Goal: Find specific page/section: Find specific page/section

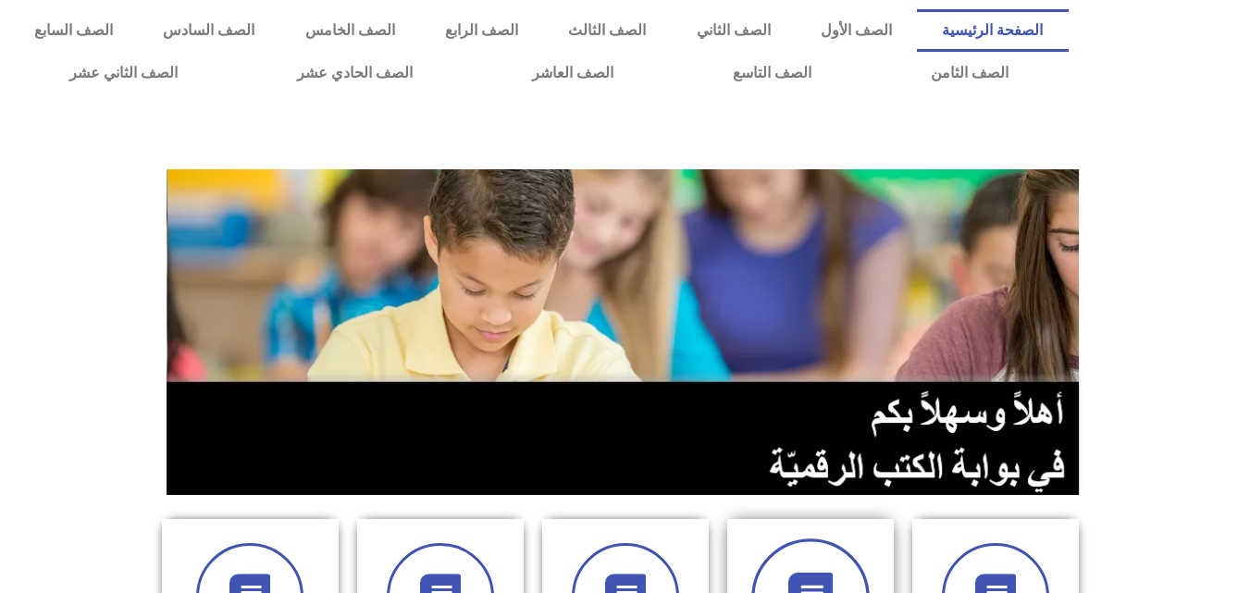
click at [806, 544] on span at bounding box center [810, 597] width 118 height 118
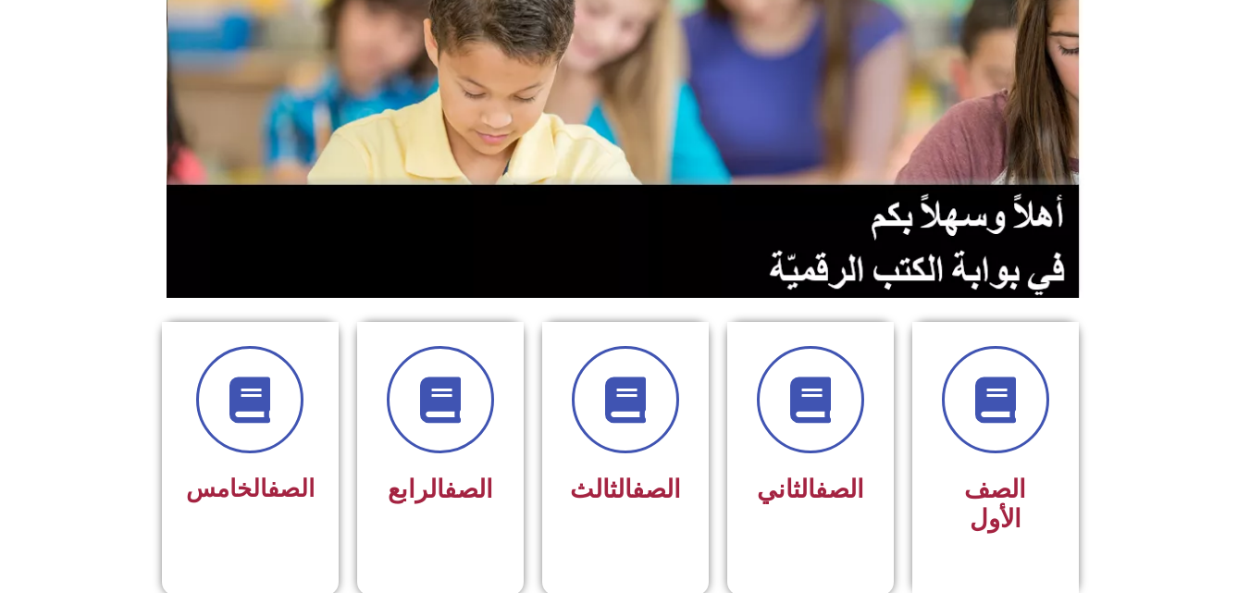
scroll to position [247, 0]
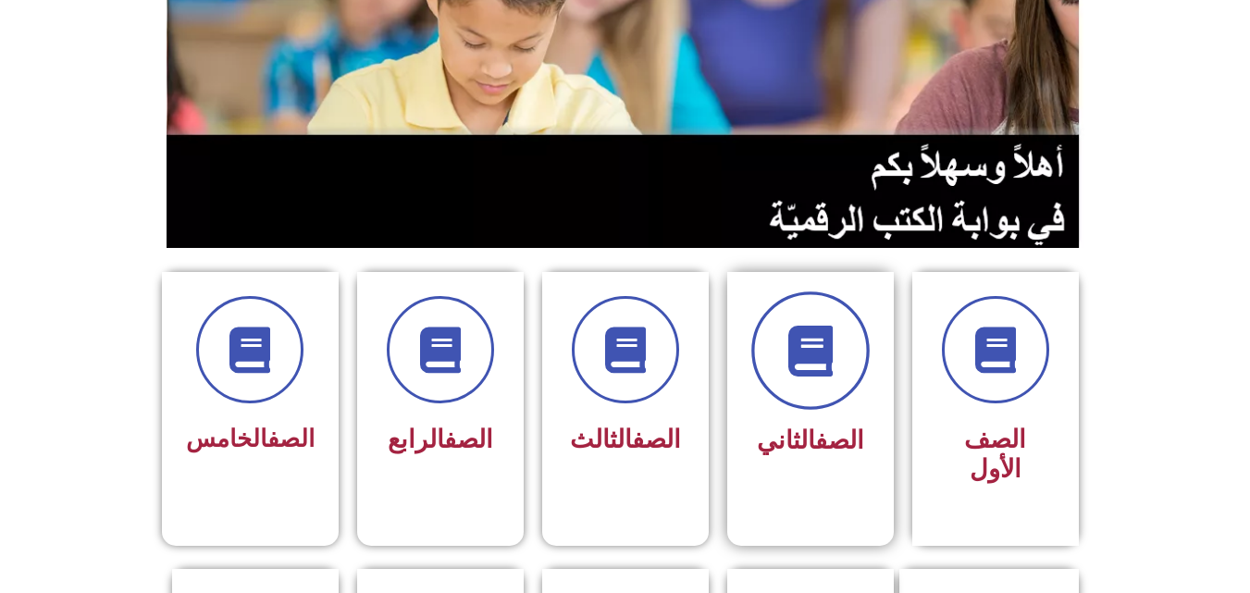
click at [785, 383] on span at bounding box center [810, 350] width 118 height 118
click at [794, 432] on span "الصف الثاني" at bounding box center [810, 441] width 107 height 30
click at [789, 439] on span "الصف الثاني" at bounding box center [810, 441] width 107 height 30
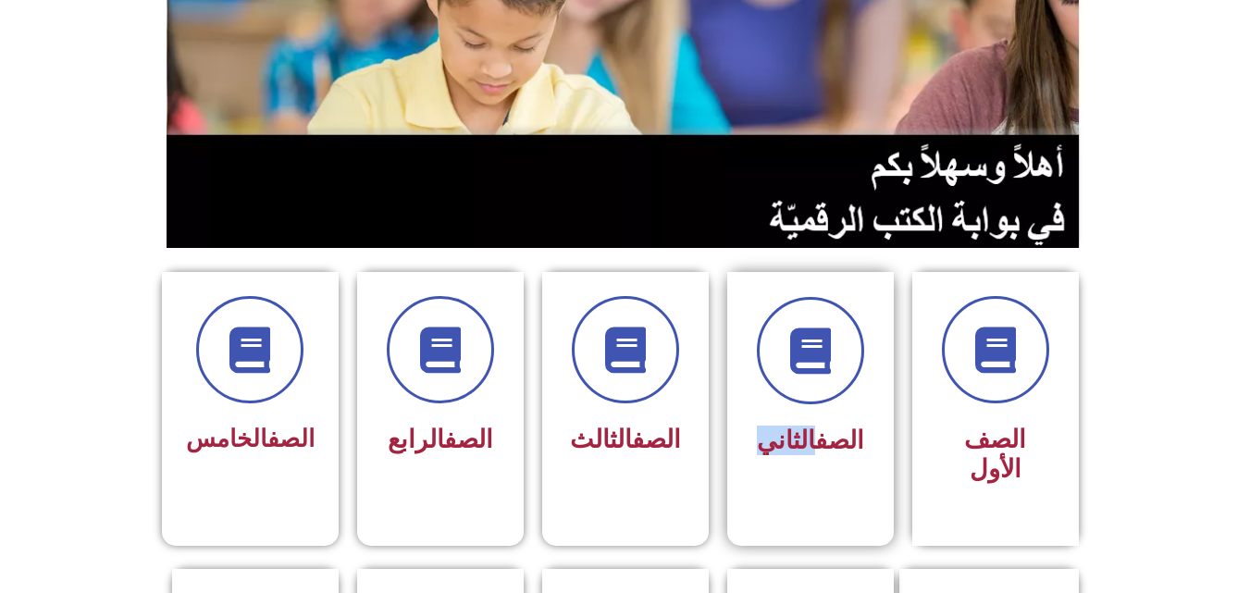
click at [789, 439] on span "الصف الثاني" at bounding box center [810, 441] width 107 height 30
click at [825, 448] on link "الصف" at bounding box center [839, 441] width 49 height 30
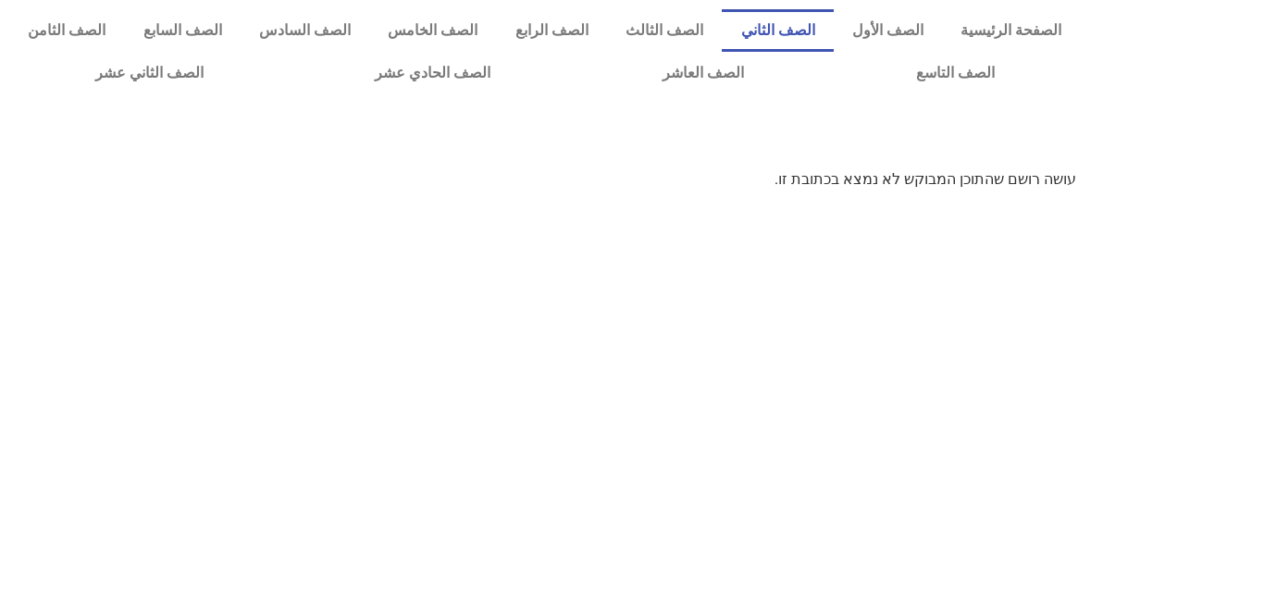
click at [810, 31] on link "الصف الثاني" at bounding box center [777, 30] width 111 height 43
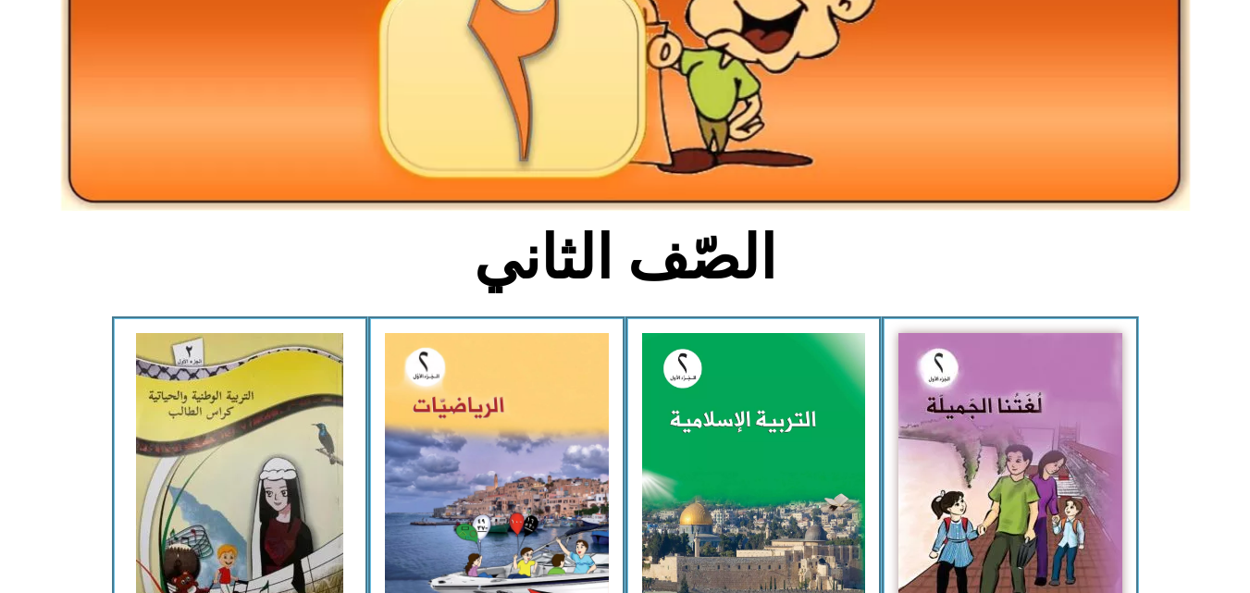
scroll to position [308, 0]
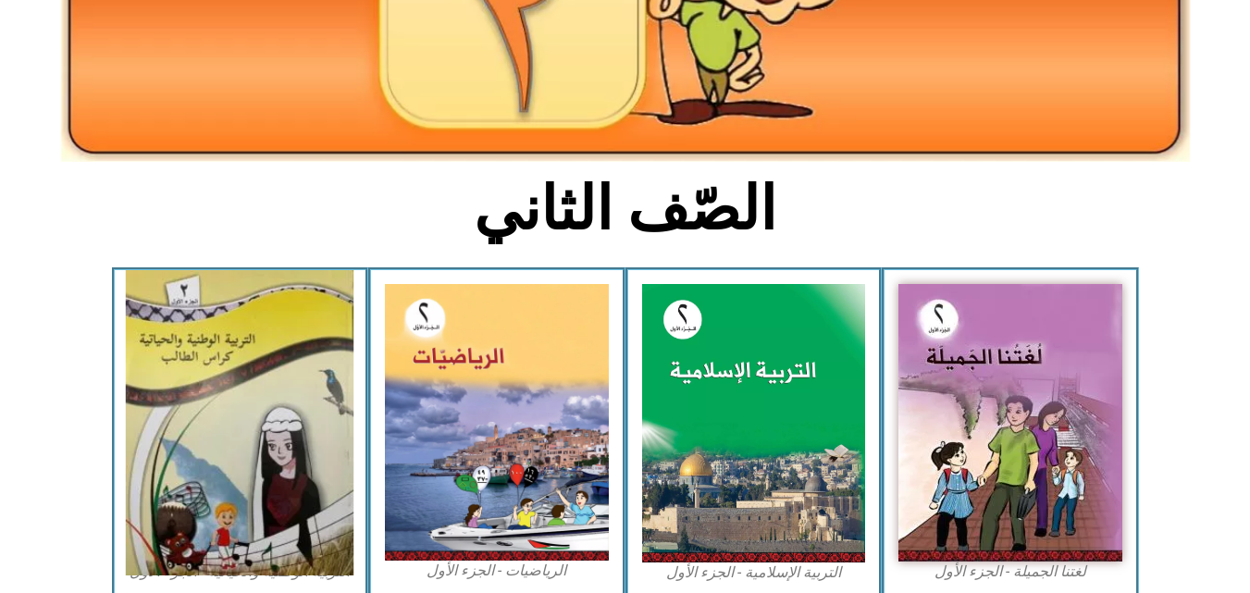
click at [206, 357] on img at bounding box center [240, 422] width 228 height 305
click at [263, 413] on img at bounding box center [240, 422] width 228 height 305
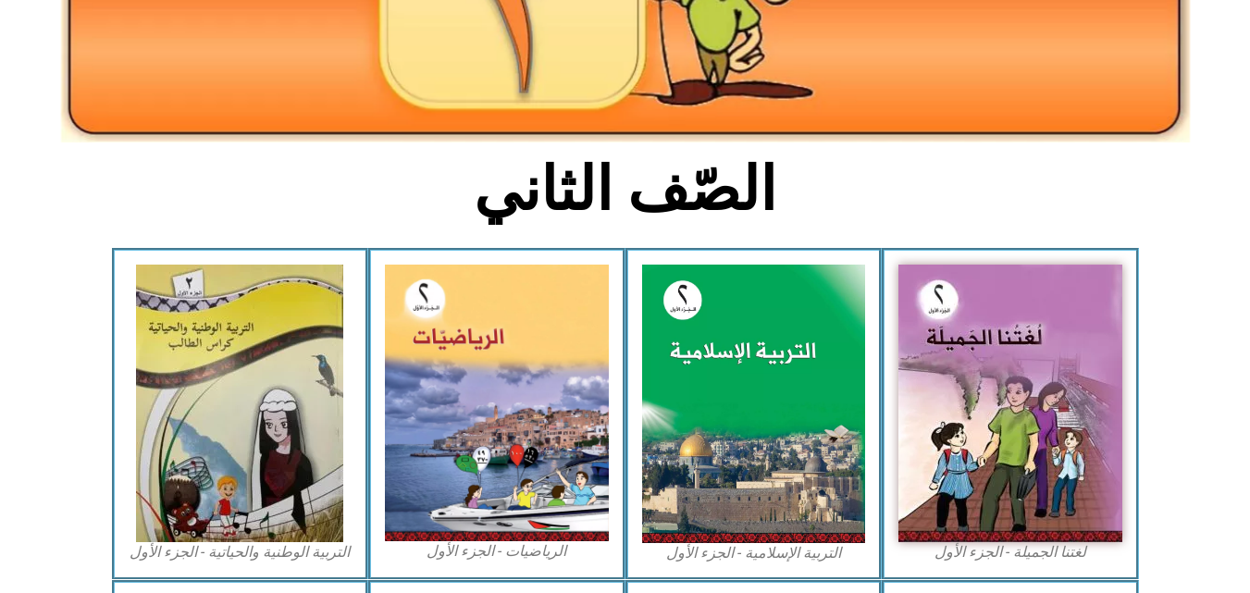
scroll to position [345, 0]
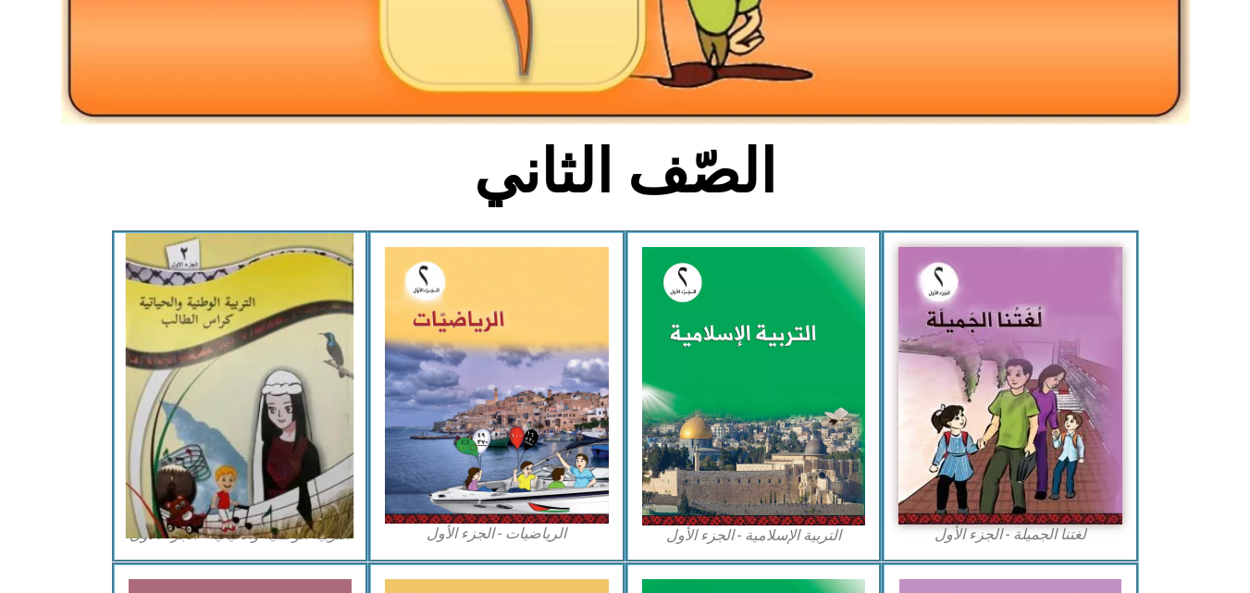
click at [251, 387] on img at bounding box center [240, 385] width 228 height 305
click at [233, 387] on img at bounding box center [240, 385] width 228 height 305
click at [227, 407] on img at bounding box center [240, 385] width 228 height 305
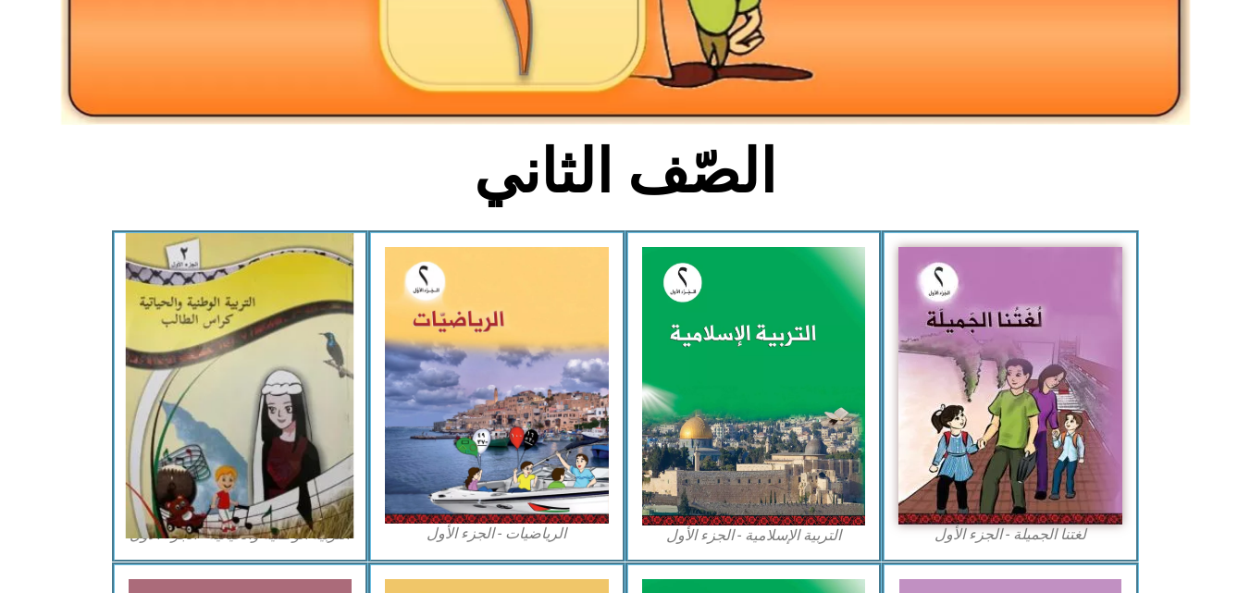
click at [227, 407] on img at bounding box center [240, 385] width 228 height 305
click at [260, 431] on img at bounding box center [240, 385] width 228 height 305
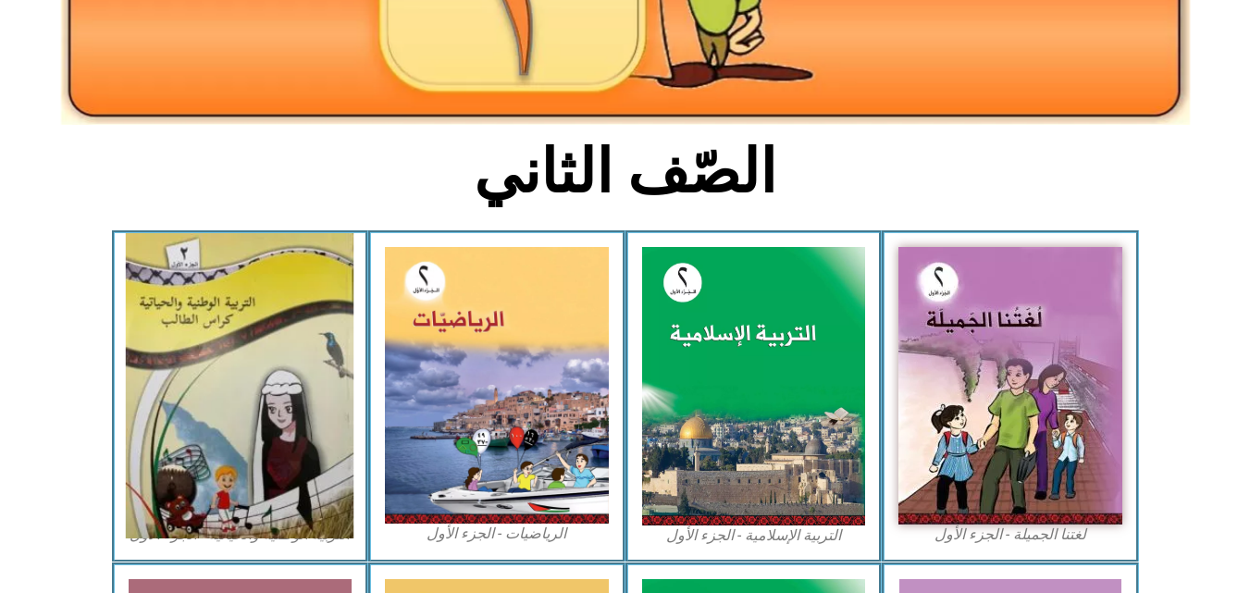
click at [260, 431] on img at bounding box center [240, 385] width 228 height 305
click at [219, 373] on img at bounding box center [240, 385] width 228 height 305
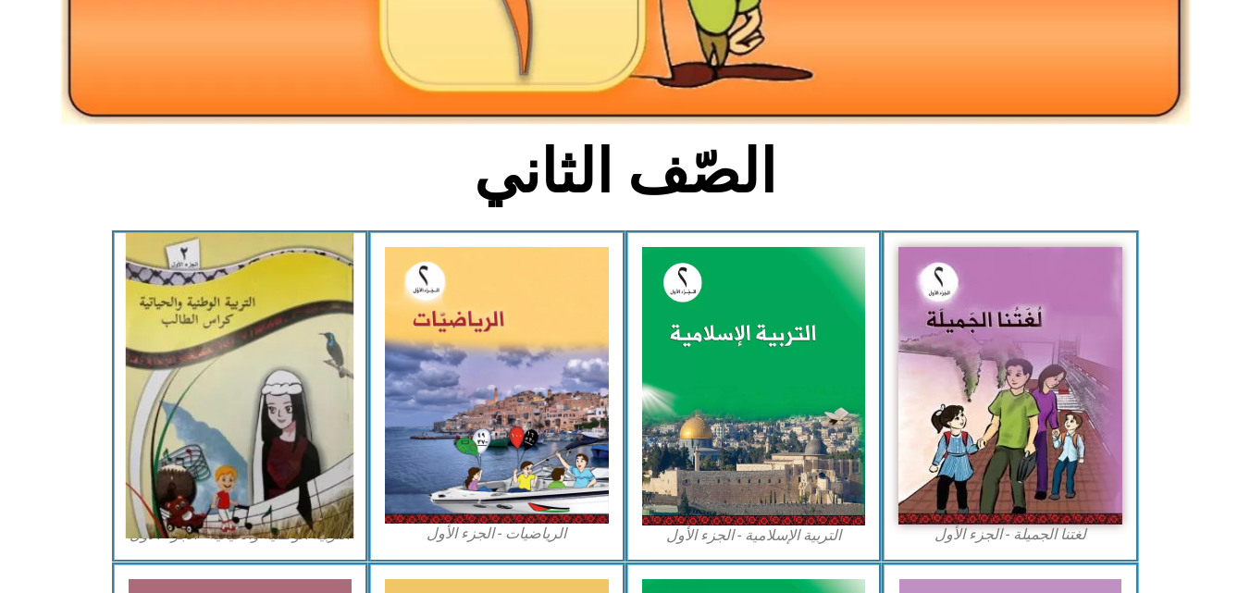
click at [219, 373] on img at bounding box center [240, 385] width 228 height 305
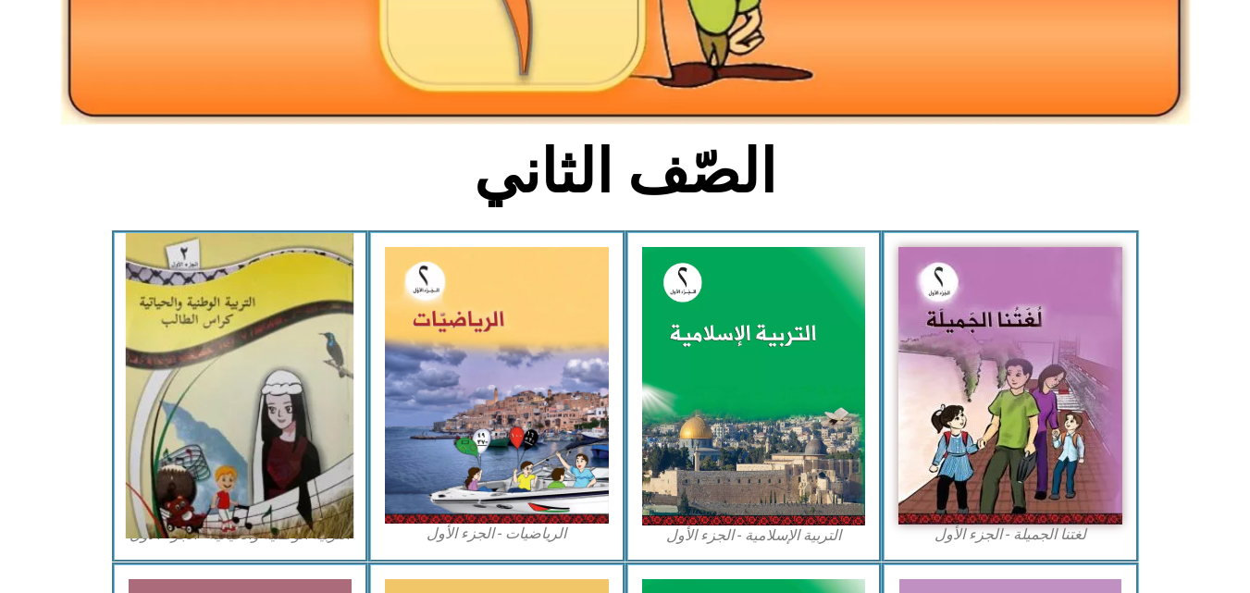
click at [219, 373] on img at bounding box center [240, 385] width 228 height 305
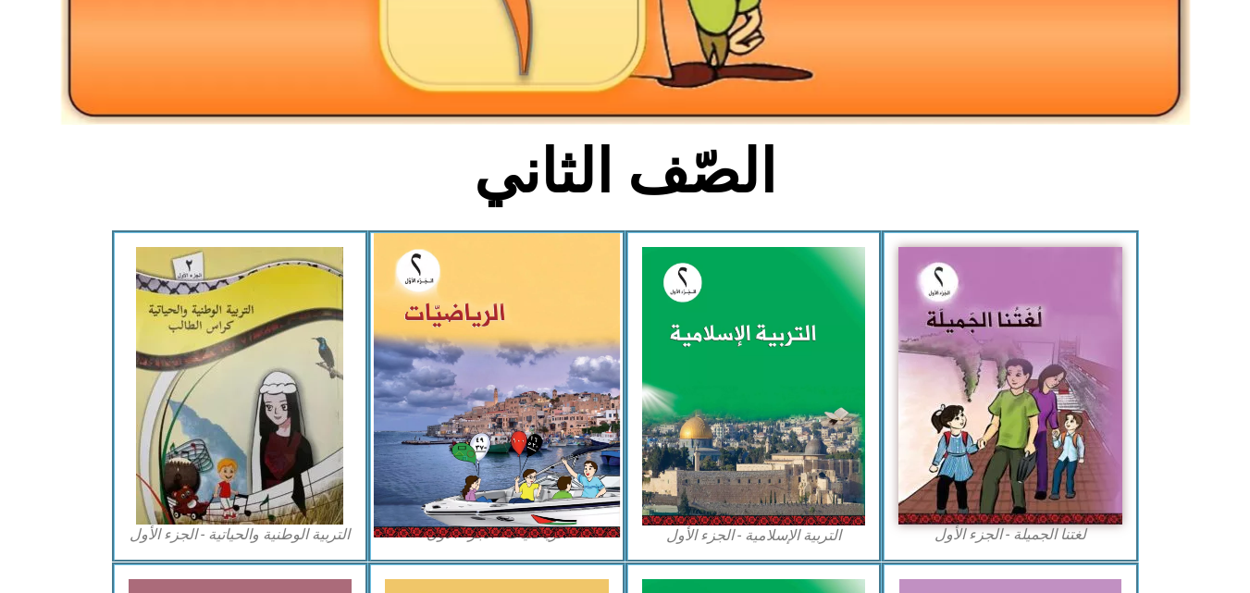
click at [538, 372] on img at bounding box center [497, 385] width 246 height 304
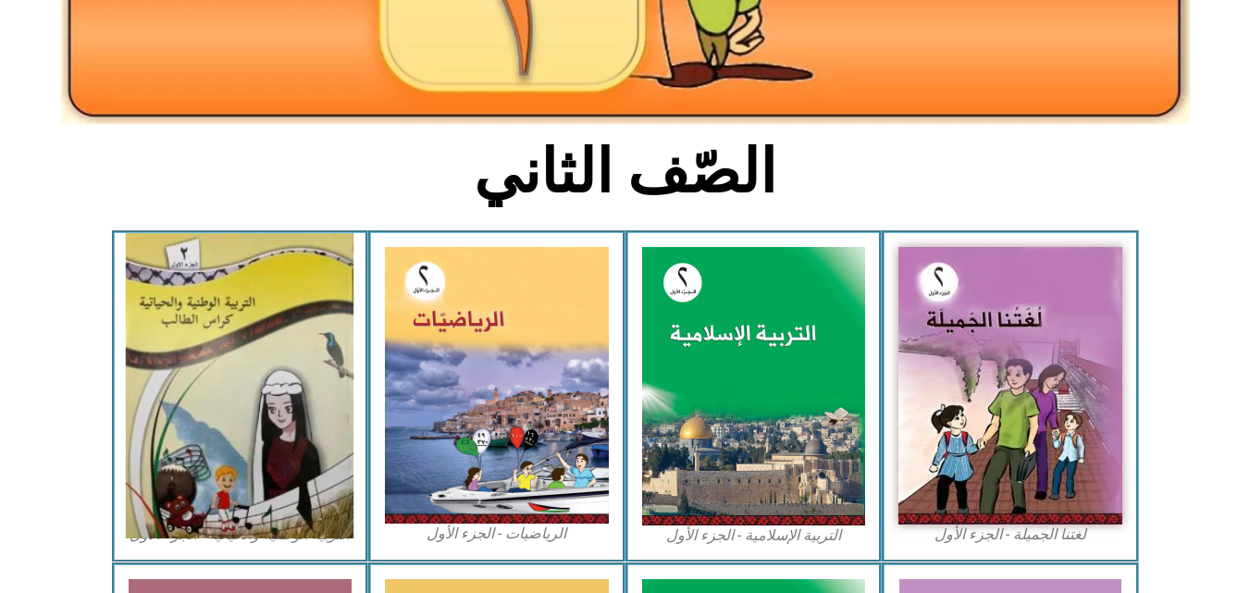
click at [234, 345] on img at bounding box center [240, 385] width 228 height 305
drag, startPoint x: 234, startPoint y: 345, endPoint x: 204, endPoint y: 406, distance: 68.3
click at [204, 406] on img at bounding box center [240, 385] width 228 height 305
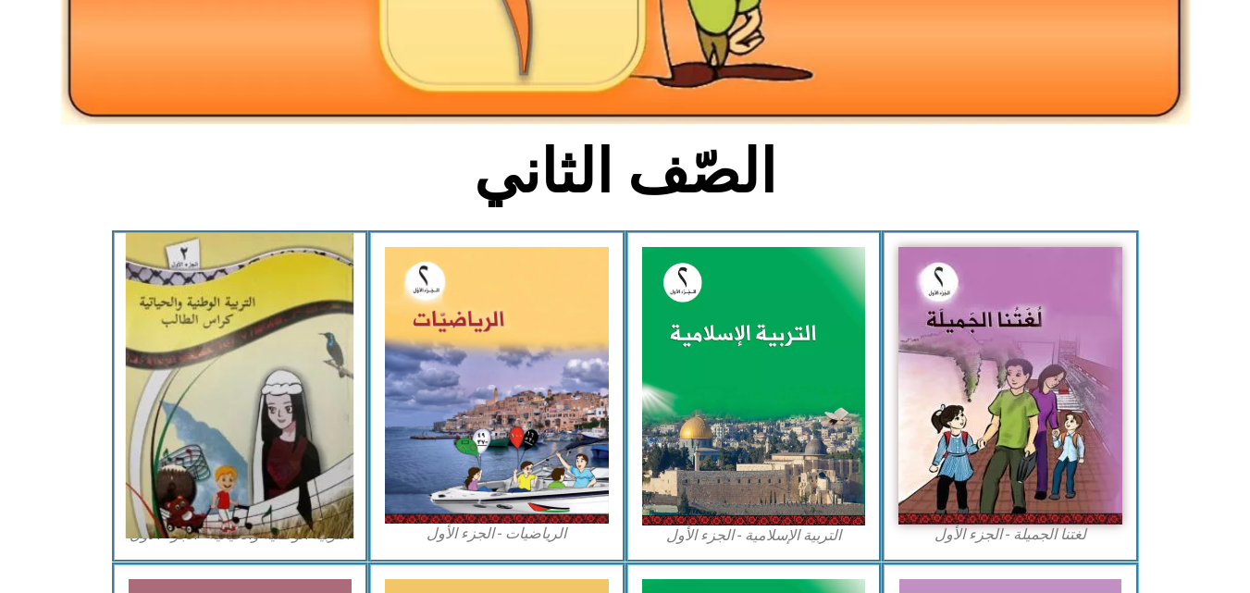
click at [204, 406] on img at bounding box center [240, 385] width 228 height 305
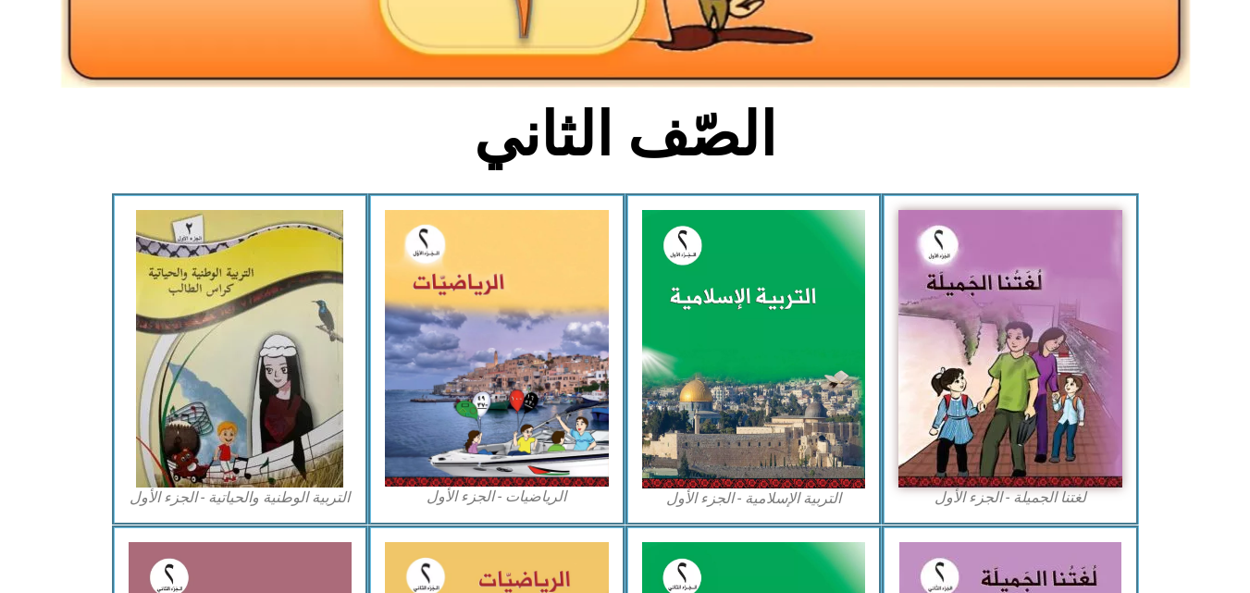
scroll to position [419, 0]
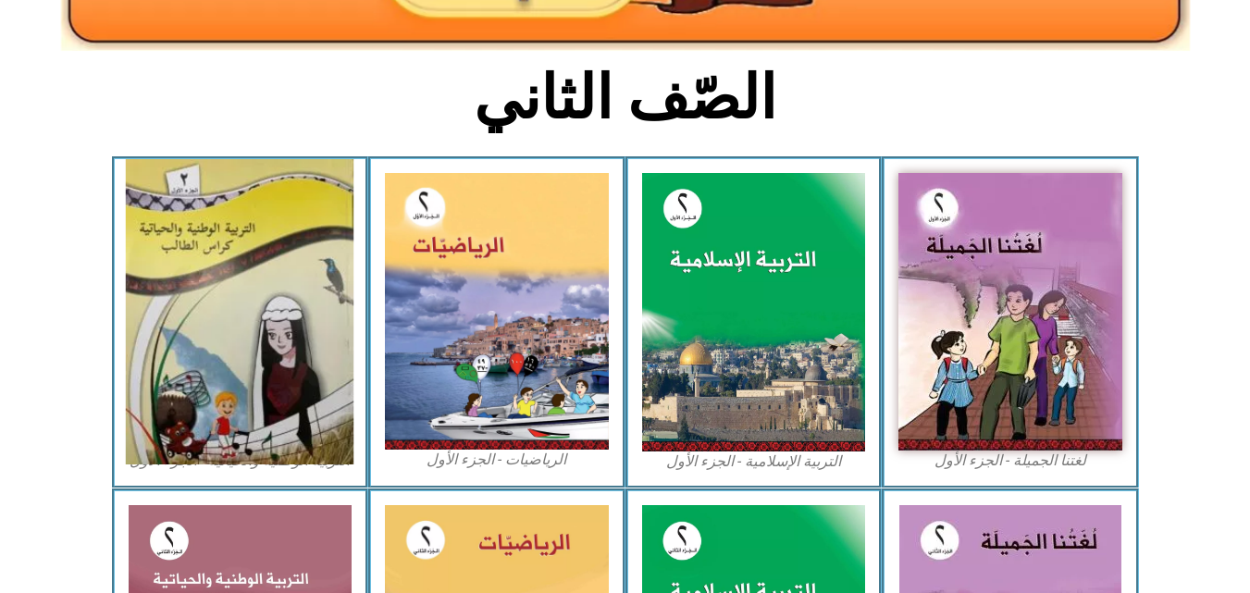
click at [260, 368] on img at bounding box center [240, 311] width 228 height 305
click at [271, 364] on img at bounding box center [240, 311] width 228 height 305
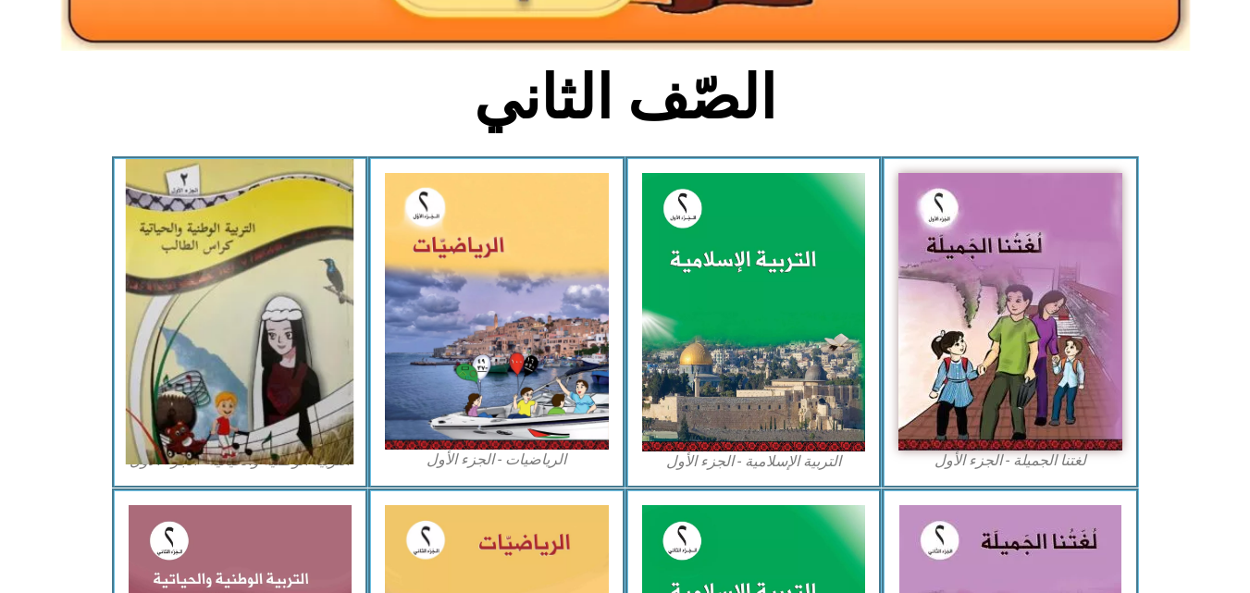
click at [271, 364] on img at bounding box center [240, 311] width 228 height 305
click at [316, 346] on img at bounding box center [240, 311] width 228 height 305
drag, startPoint x: 316, startPoint y: 346, endPoint x: 303, endPoint y: 331, distance: 19.7
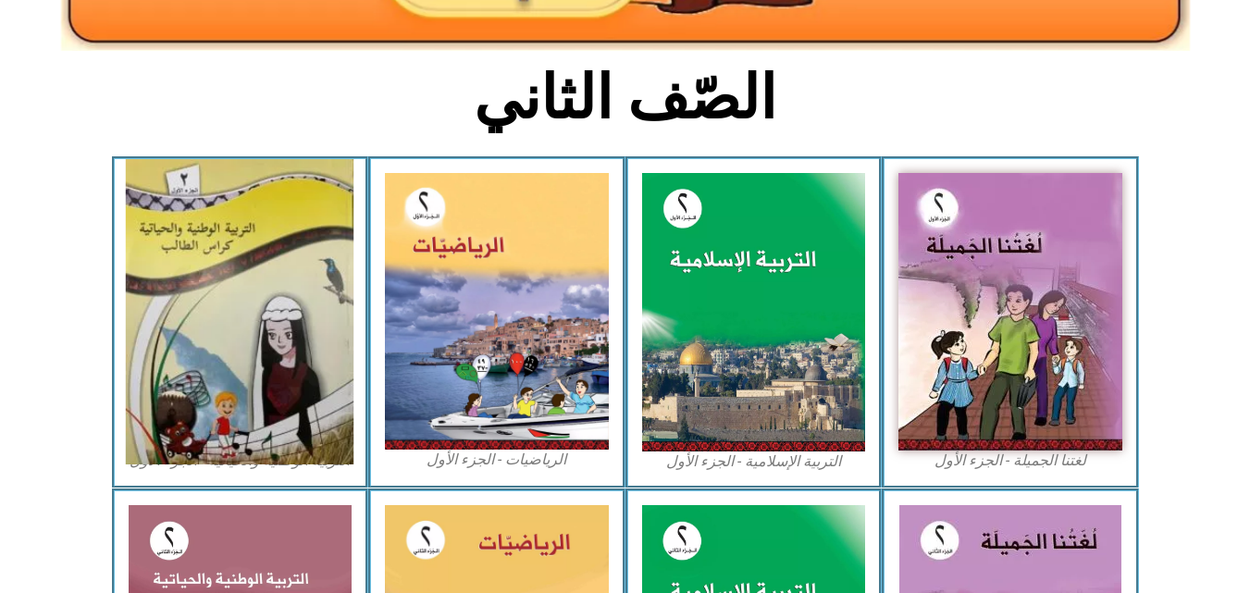
drag, startPoint x: 303, startPoint y: 331, endPoint x: 281, endPoint y: 237, distance: 96.9
click at [281, 237] on img at bounding box center [240, 311] width 228 height 305
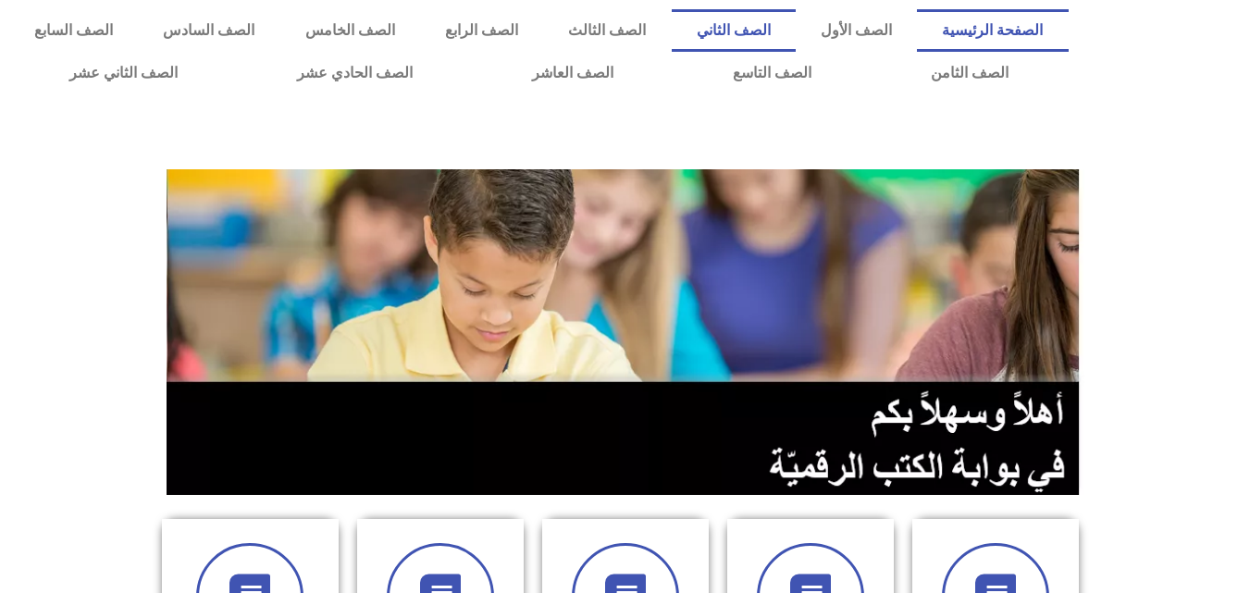
click at [796, 31] on link "الصف الثاني" at bounding box center [734, 30] width 124 height 43
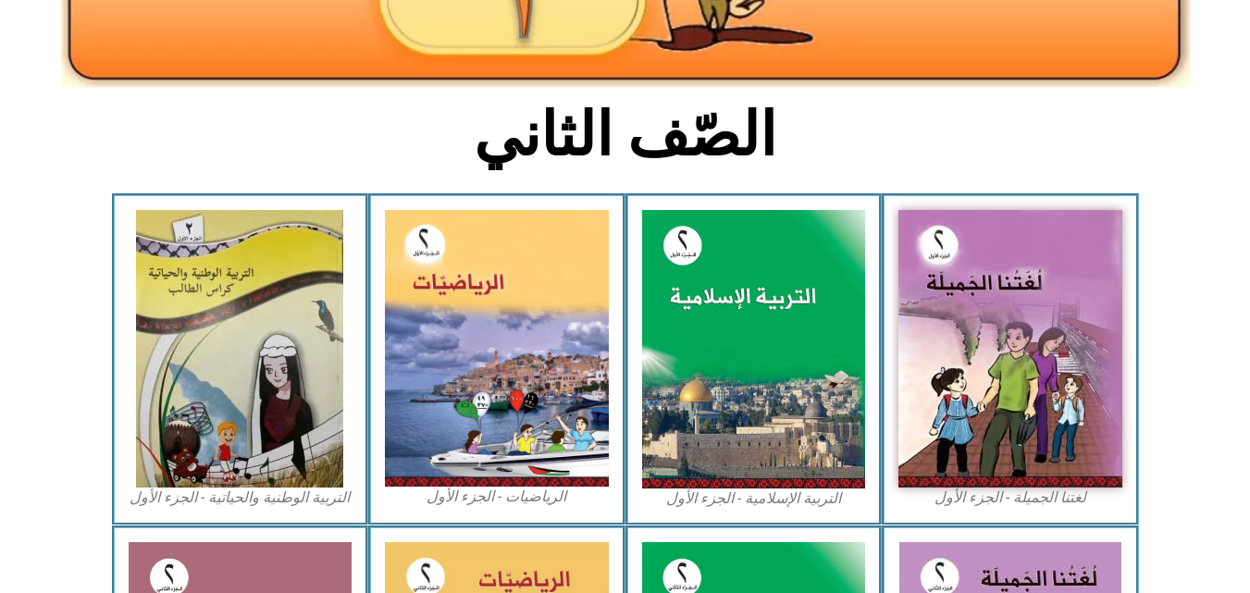
scroll to position [407, 0]
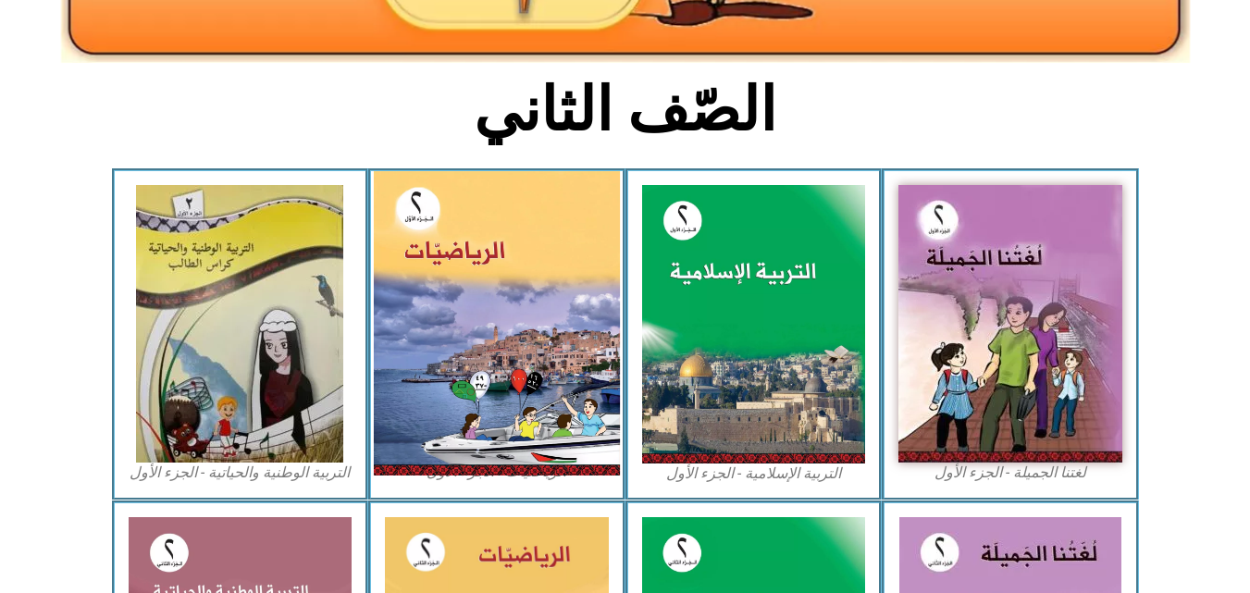
click at [438, 253] on img at bounding box center [497, 323] width 246 height 304
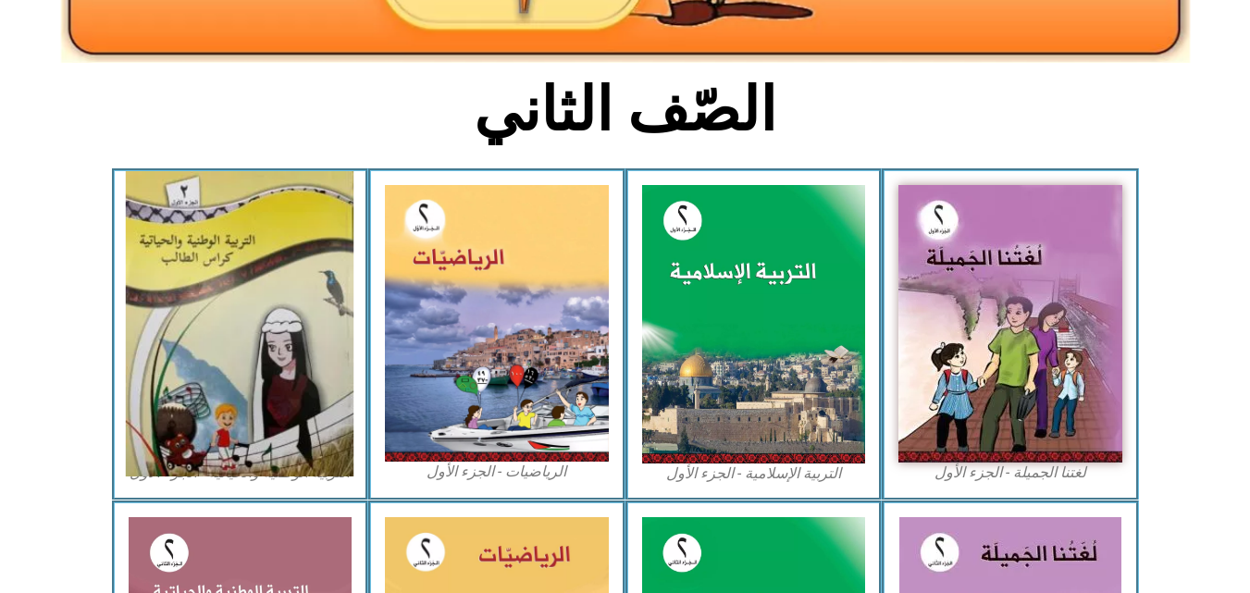
click at [200, 266] on img at bounding box center [240, 323] width 228 height 305
click at [294, 282] on img at bounding box center [240, 323] width 228 height 305
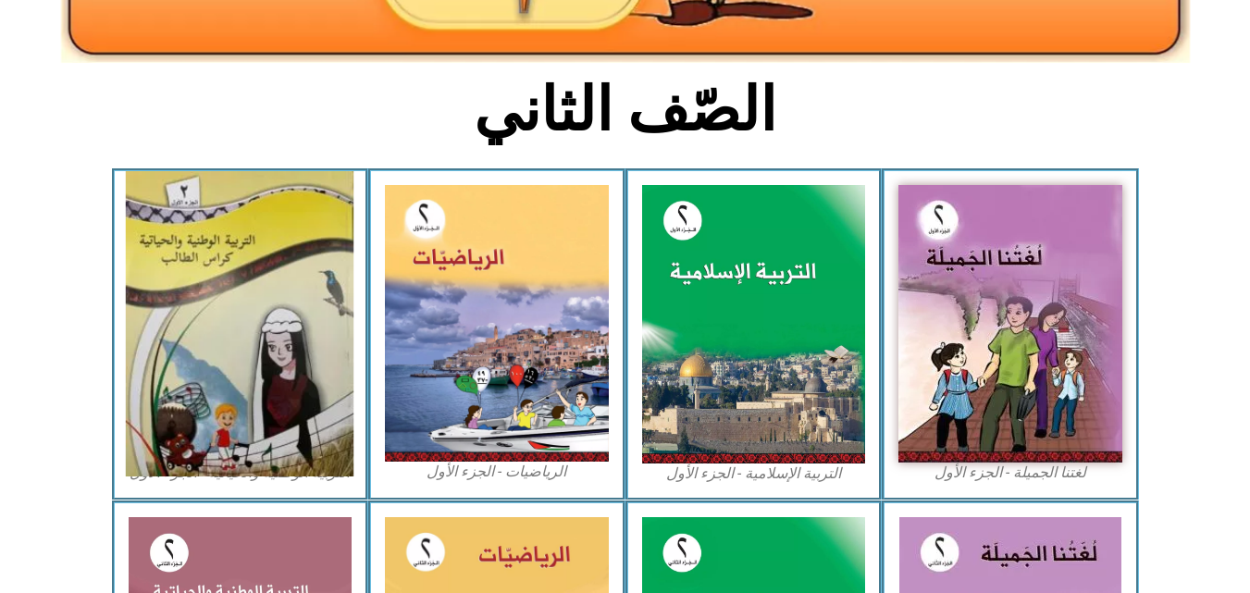
click at [294, 282] on img at bounding box center [240, 323] width 228 height 305
click at [294, 287] on img at bounding box center [240, 323] width 228 height 305
click at [296, 287] on img at bounding box center [240, 323] width 228 height 305
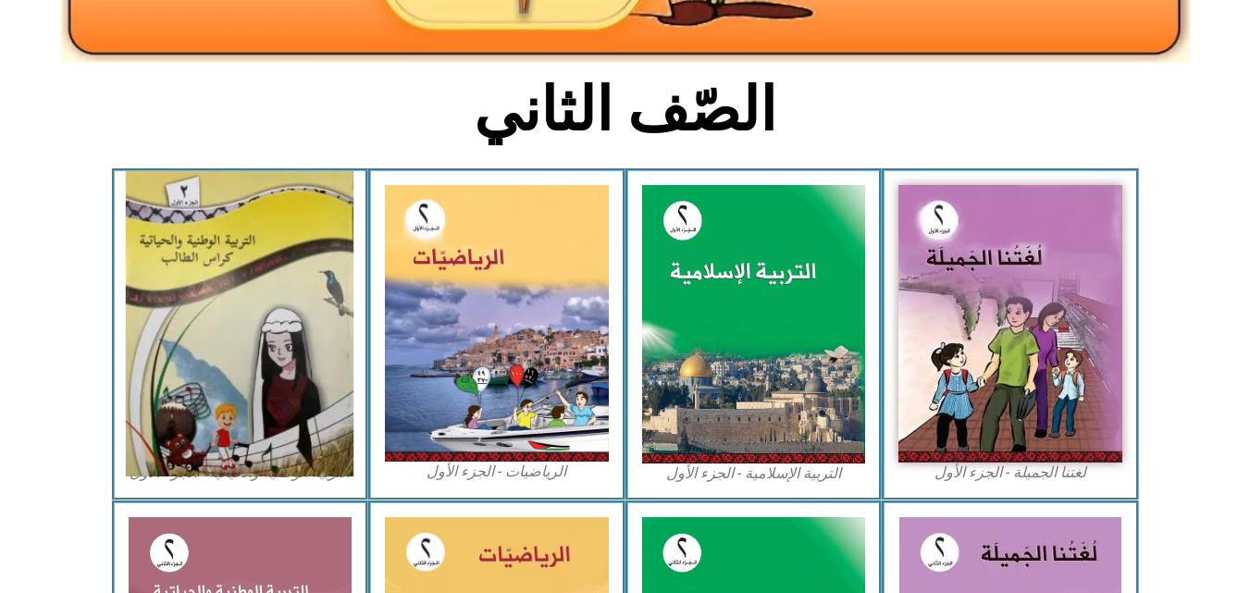
click at [296, 287] on img at bounding box center [240, 323] width 228 height 305
click at [301, 283] on img at bounding box center [240, 323] width 228 height 305
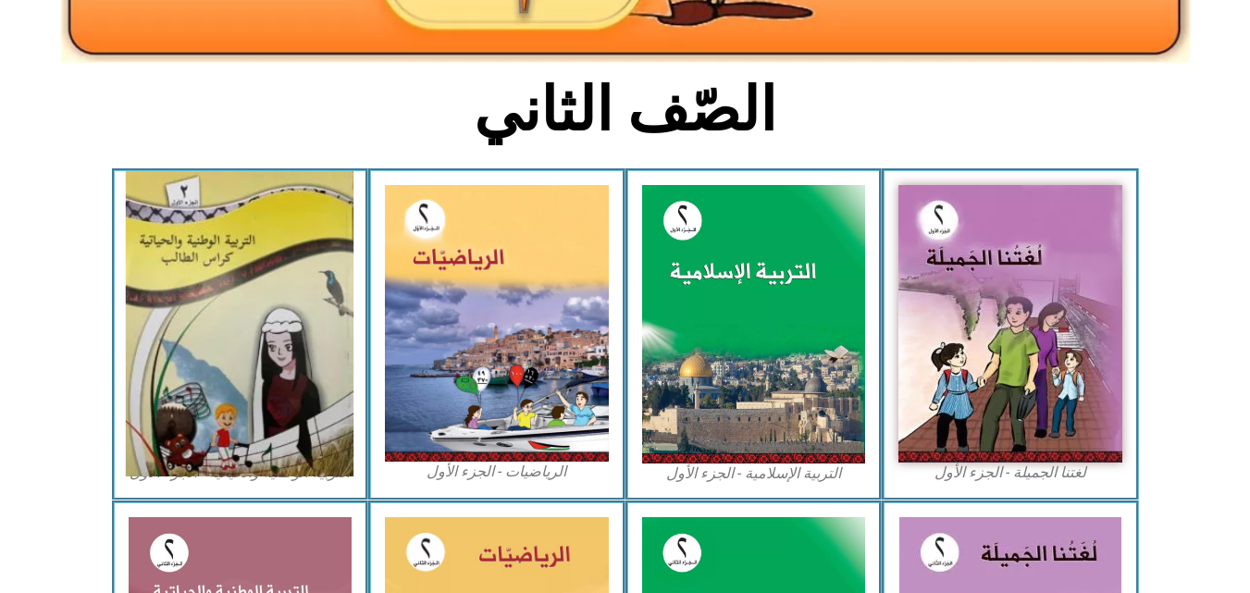
click at [301, 283] on img at bounding box center [240, 323] width 228 height 305
click at [297, 246] on img at bounding box center [240, 323] width 228 height 305
